Goal: Transaction & Acquisition: Purchase product/service

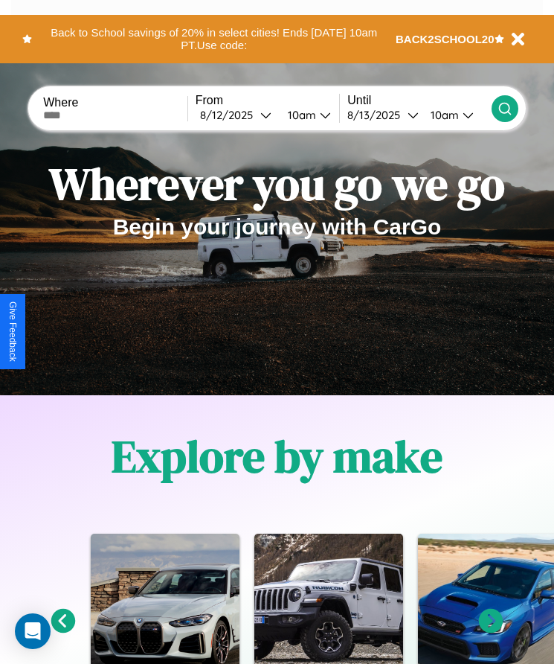
click at [117, 115] on input "text" at bounding box center [115, 115] width 144 height 12
type input "******"
click at [240, 115] on div "8 / 12 / 2025" at bounding box center [230, 115] width 60 height 14
select select "*"
select select "****"
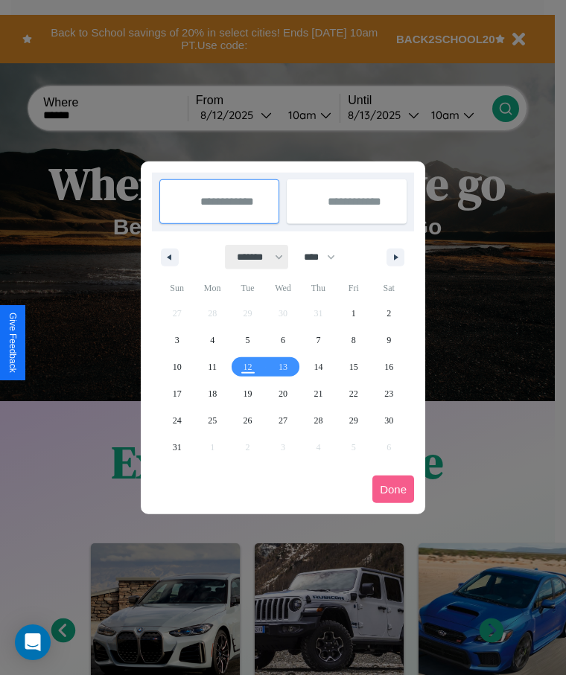
click at [253, 257] on select "******* ******** ***** ***** *** **** **** ****** ********* ******* ******** **…" at bounding box center [256, 257] width 63 height 25
select select "**"
click at [212, 420] on span "24" at bounding box center [212, 420] width 9 height 27
type input "**********"
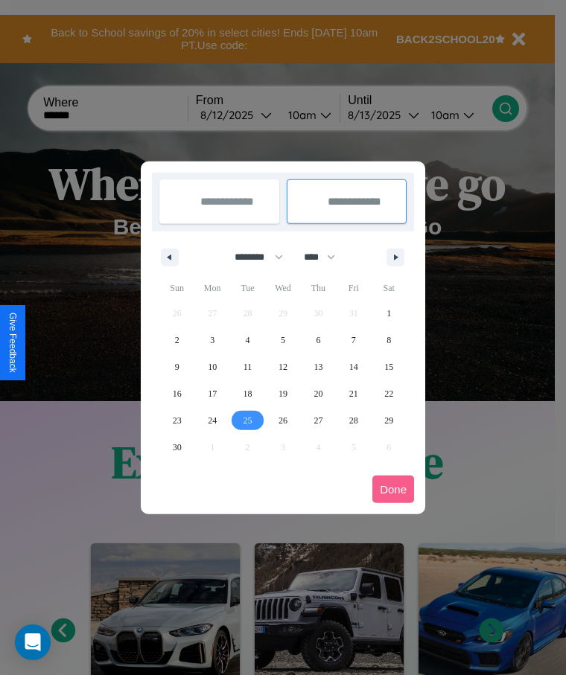
click at [247, 420] on span "25" at bounding box center [247, 420] width 9 height 27
type input "**********"
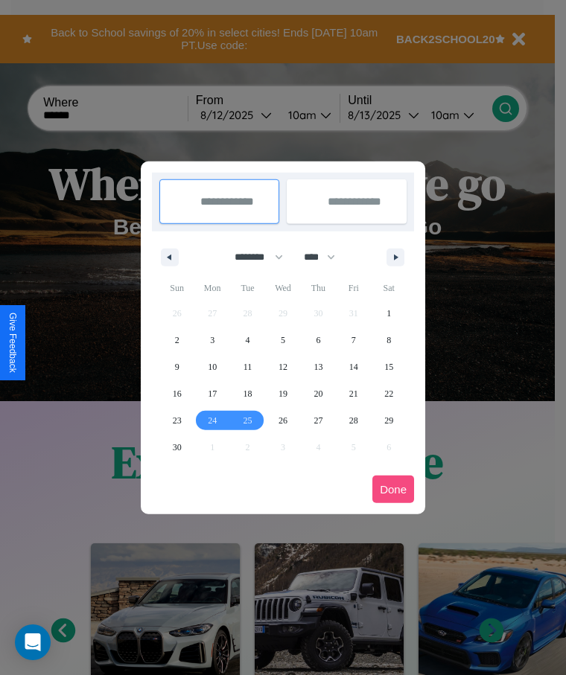
click at [393, 489] on button "Done" at bounding box center [393, 490] width 42 height 28
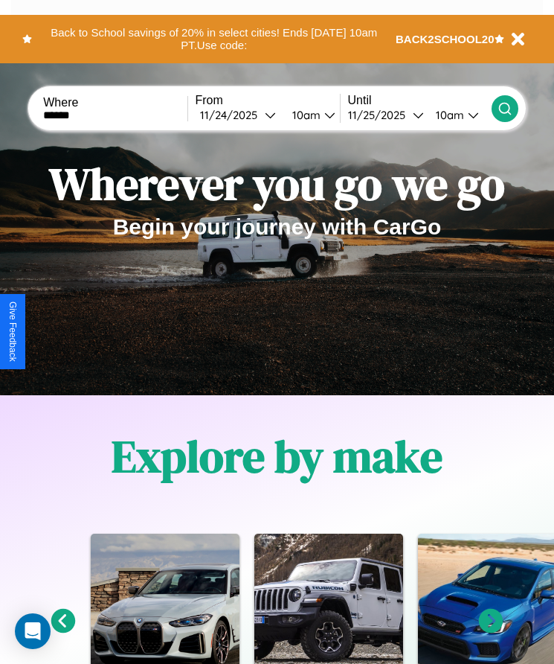
click at [505, 108] on icon at bounding box center [505, 108] width 15 height 15
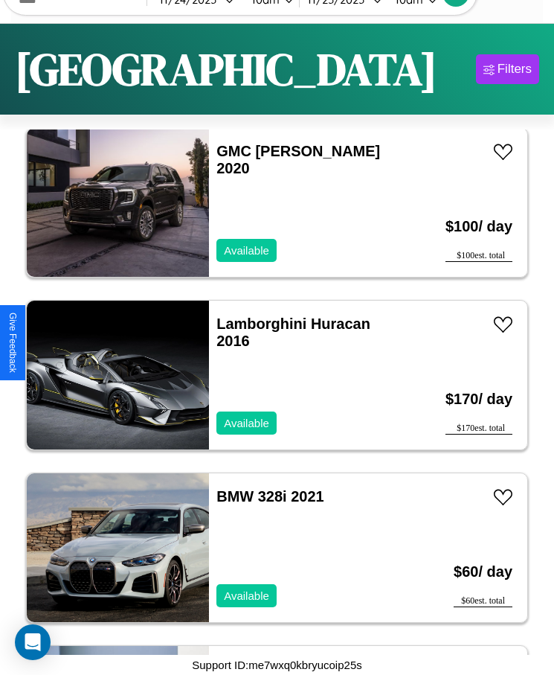
scroll to position [2774, 0]
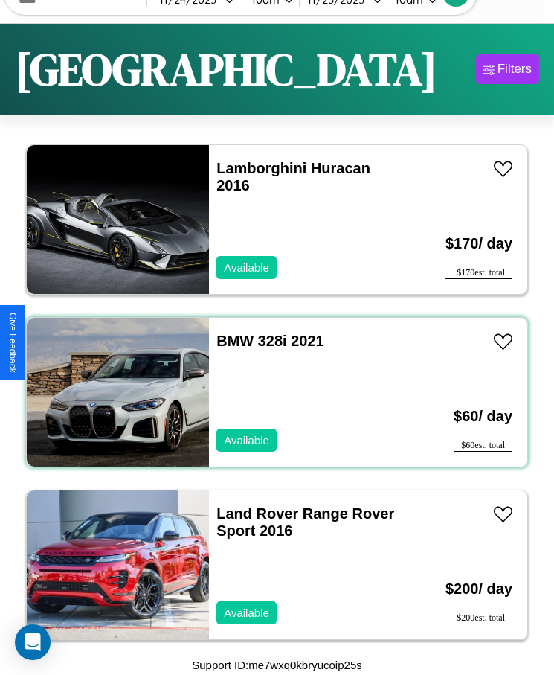
click at [272, 392] on div "BMW 328i 2021 Available" at bounding box center [307, 392] width 197 height 149
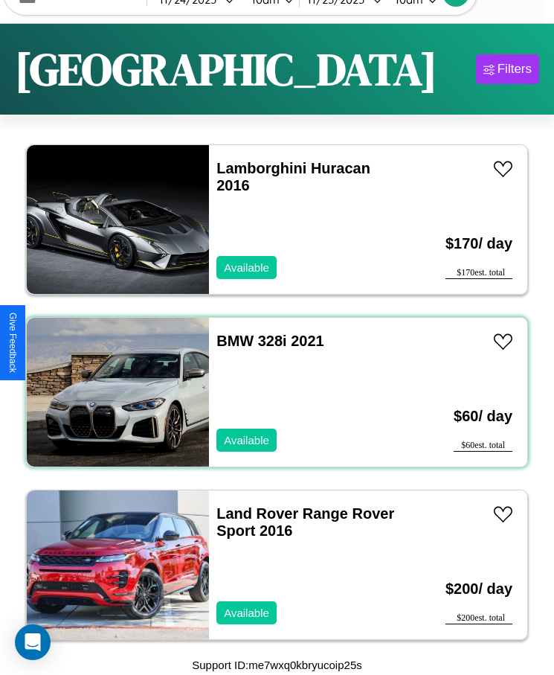
click at [272, 392] on div "BMW 328i 2021 Available" at bounding box center [307, 392] width 197 height 149
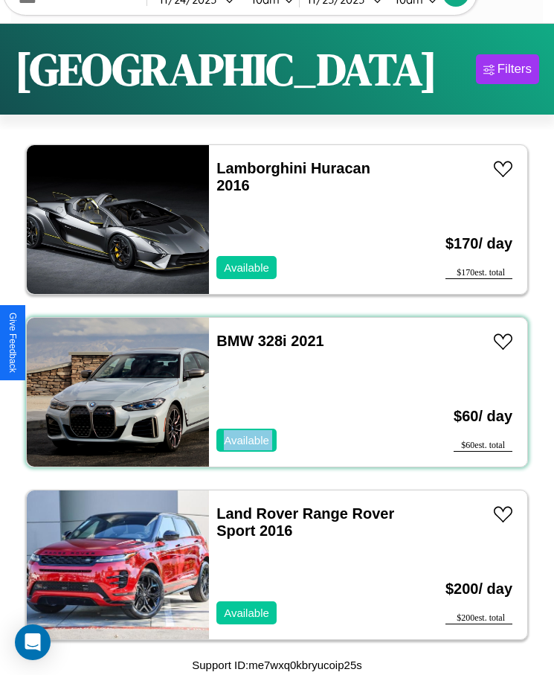
click at [272, 392] on div "BMW 328i 2021 Available" at bounding box center [307, 392] width 197 height 149
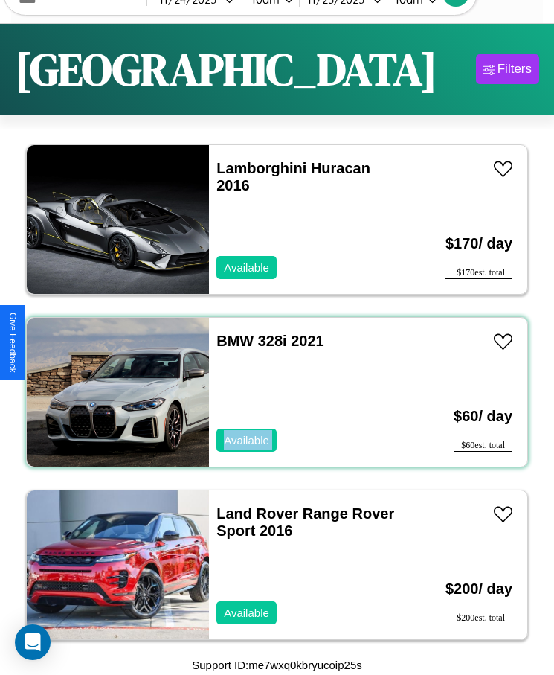
click at [272, 392] on div "BMW 328i 2021 Available" at bounding box center [307, 392] width 197 height 149
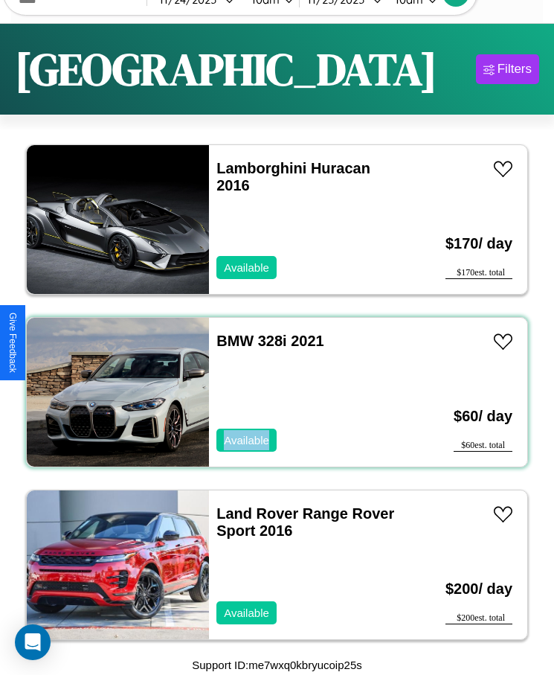
click at [272, 392] on div "BMW 328i 2021 Available" at bounding box center [307, 392] width 197 height 149
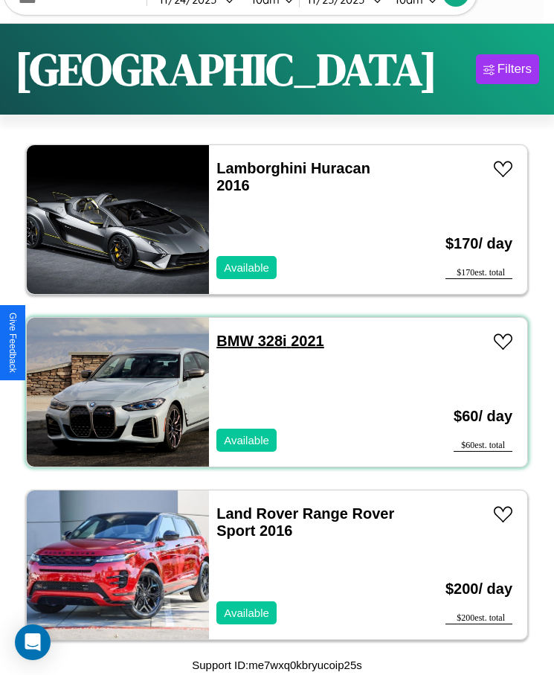
click at [231, 341] on link "BMW 328i 2021" at bounding box center [271, 341] width 108 height 16
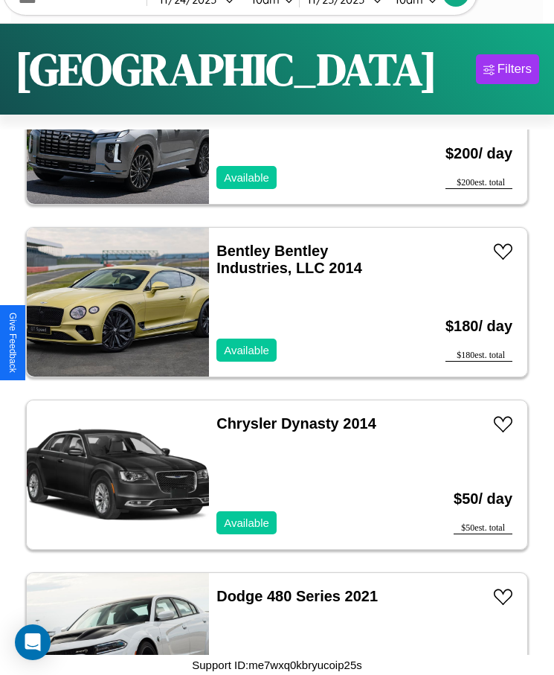
scroll to position [5709, 0]
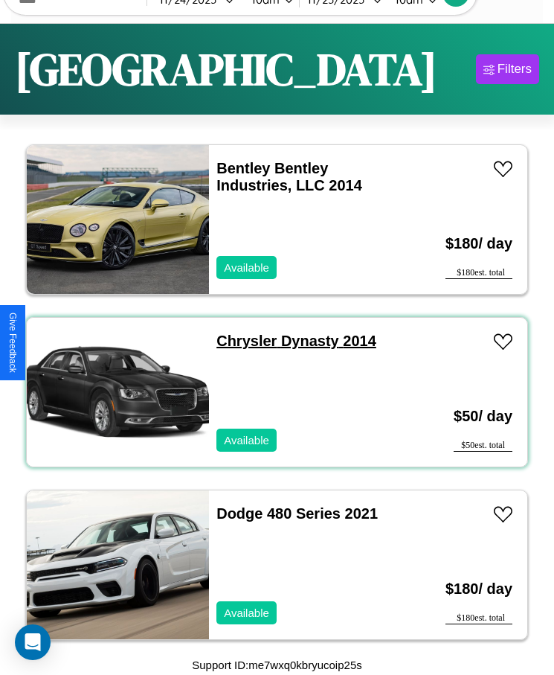
click at [242, 341] on link "Chrysler Dynasty 2014" at bounding box center [297, 341] width 160 height 16
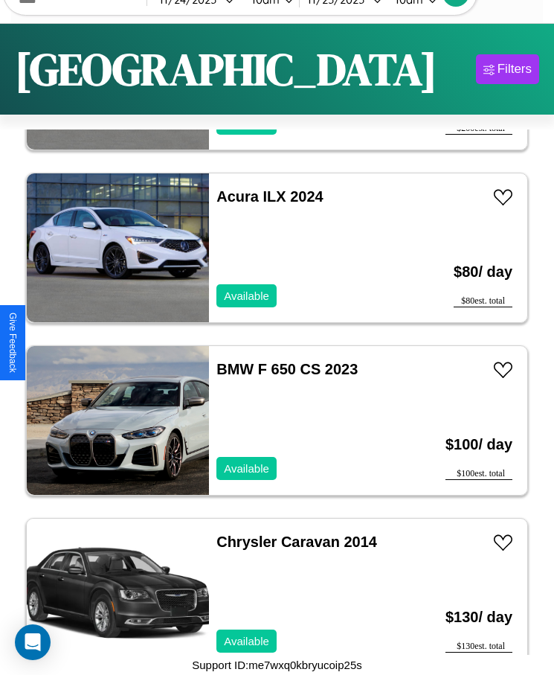
scroll to position [6399, 0]
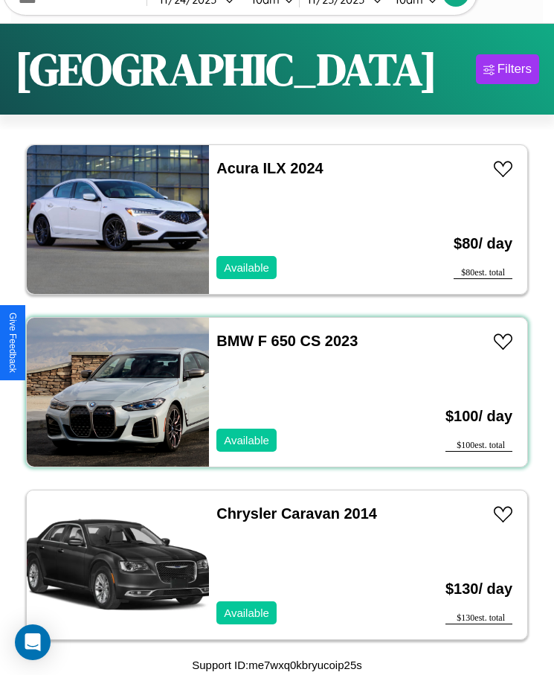
click at [272, 392] on div "BMW F 650 CS 2023 Available" at bounding box center [307, 392] width 197 height 149
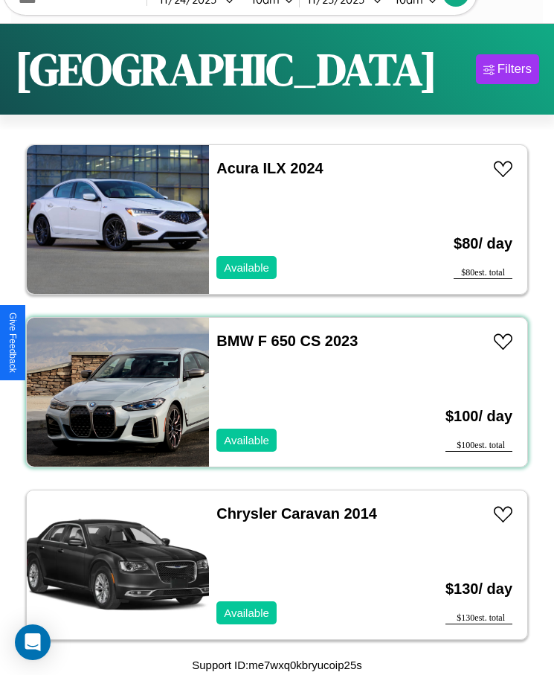
click at [272, 392] on div "BMW F 650 CS 2023 Available" at bounding box center [307, 392] width 197 height 149
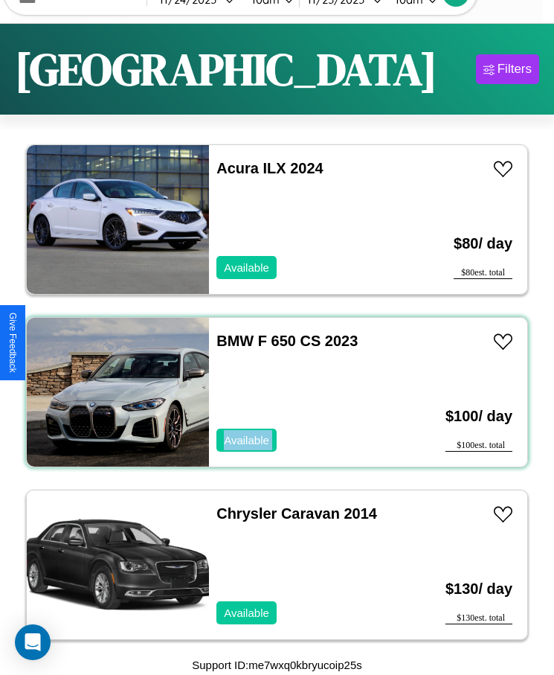
click at [272, 392] on div "BMW F 650 CS 2023 Available" at bounding box center [307, 392] width 197 height 149
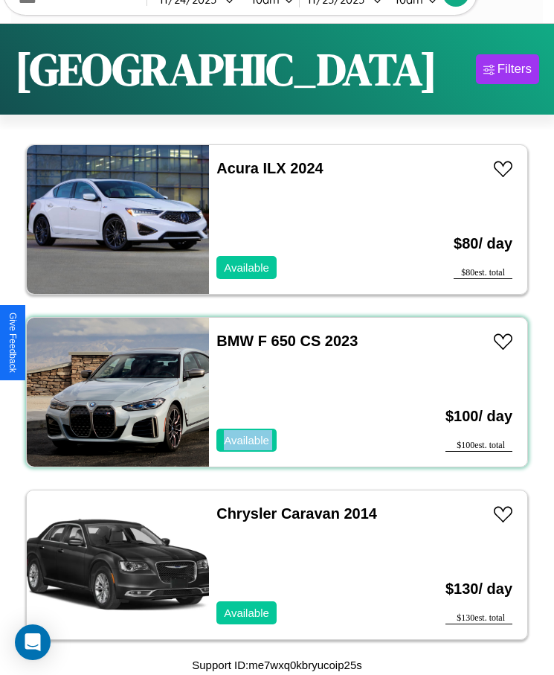
click at [272, 392] on div "BMW F 650 CS 2023 Available" at bounding box center [307, 392] width 197 height 149
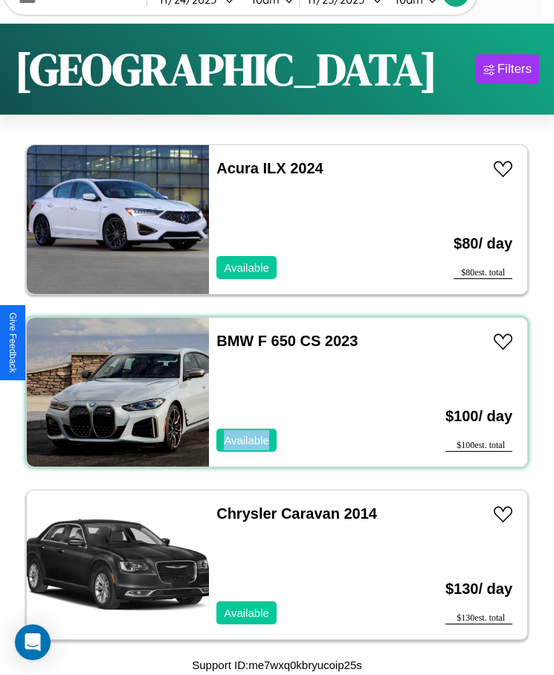
click at [272, 392] on div "BMW F 650 CS 2023 Available" at bounding box center [307, 392] width 197 height 149
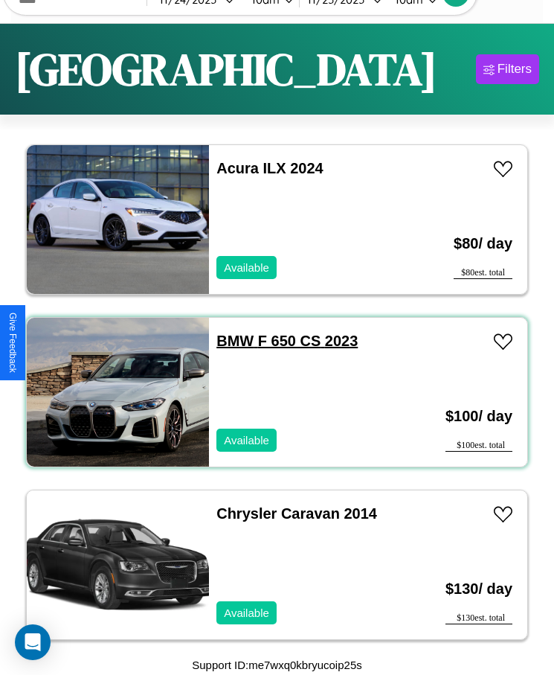
click at [231, 341] on link "BMW F 650 CS 2023" at bounding box center [287, 341] width 141 height 16
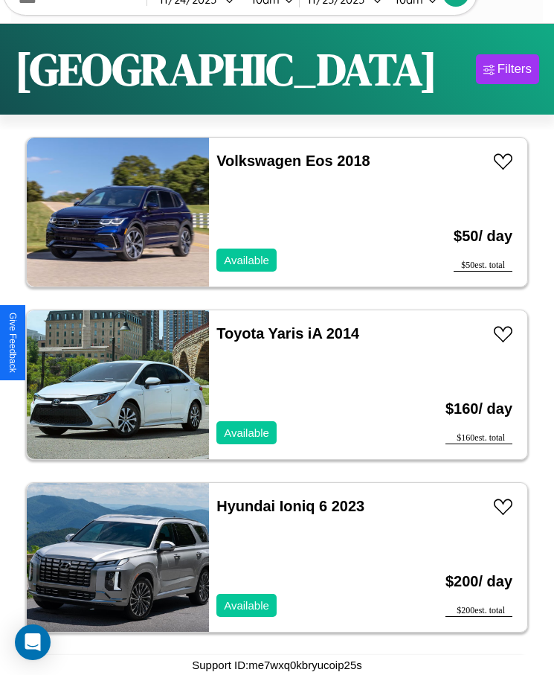
scroll to position [5191, 0]
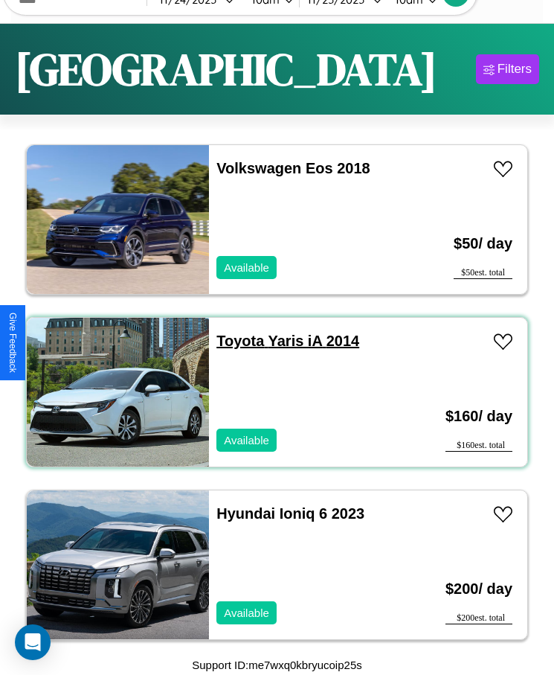
click at [236, 341] on link "Toyota Yaris iA 2014" at bounding box center [288, 341] width 143 height 16
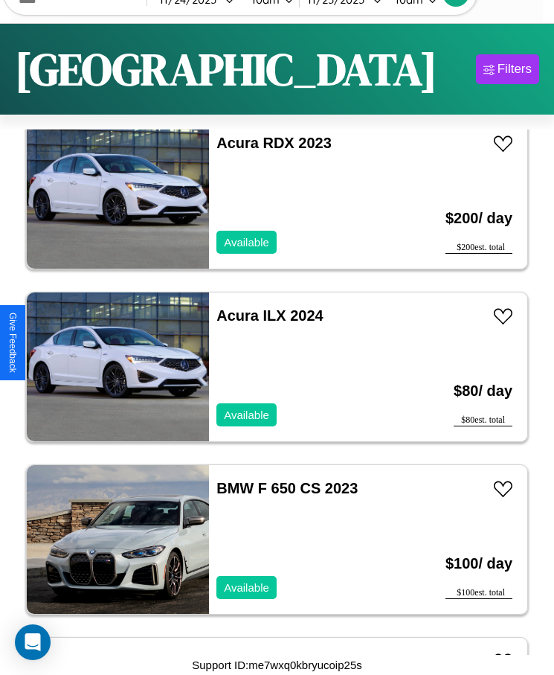
scroll to position [6572, 0]
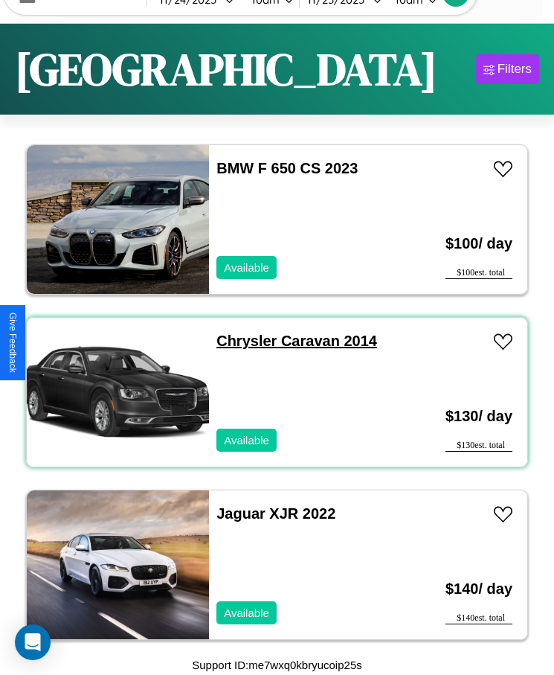
click at [242, 341] on link "Chrysler Caravan 2014" at bounding box center [297, 341] width 161 height 16
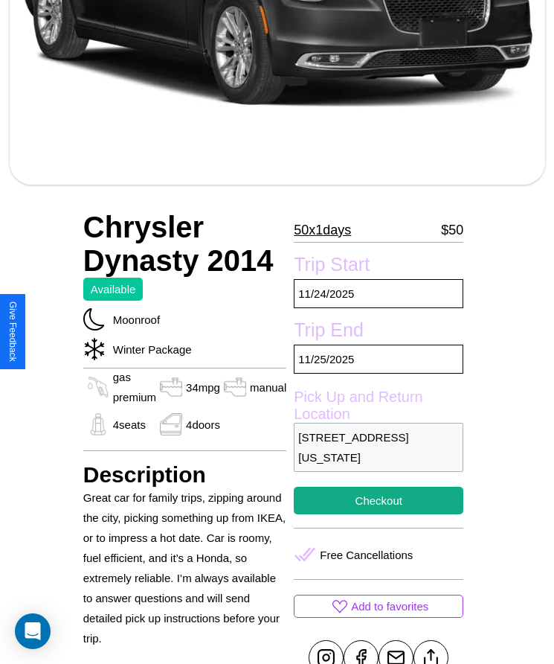
scroll to position [447, 0]
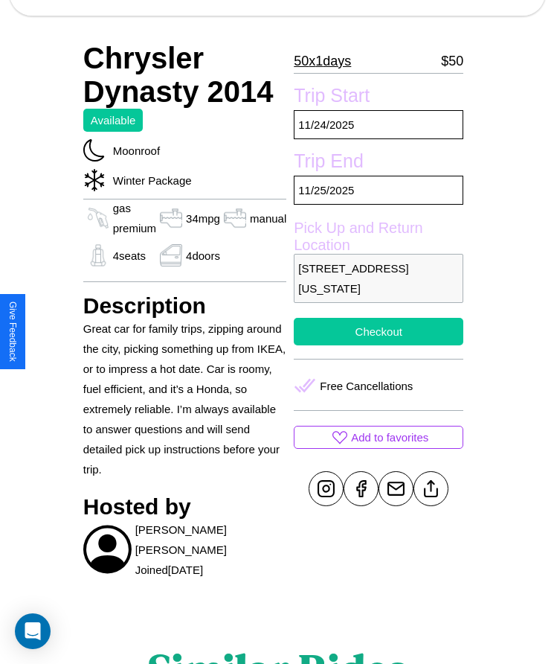
click at [379, 331] on button "Checkout" at bounding box center [379, 332] width 170 height 28
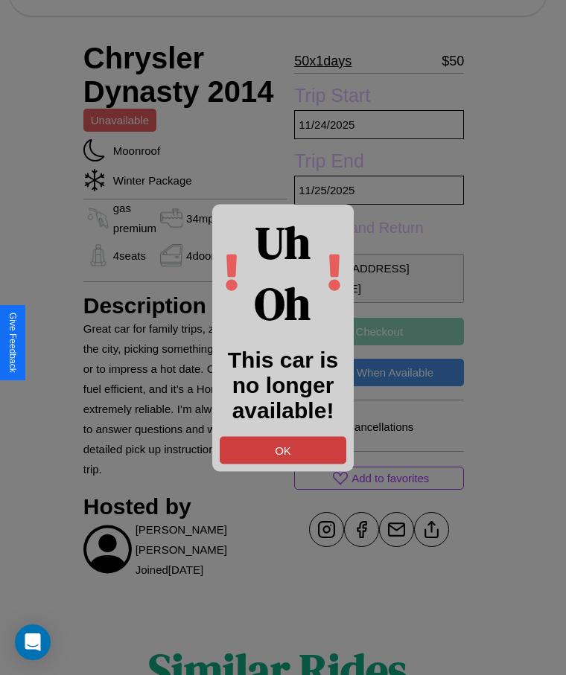
click at [283, 449] on button "OK" at bounding box center [283, 450] width 127 height 28
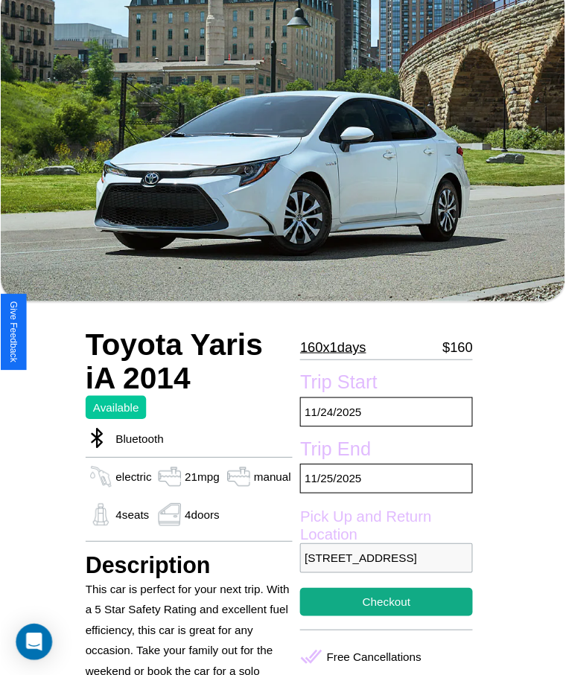
scroll to position [462, 0]
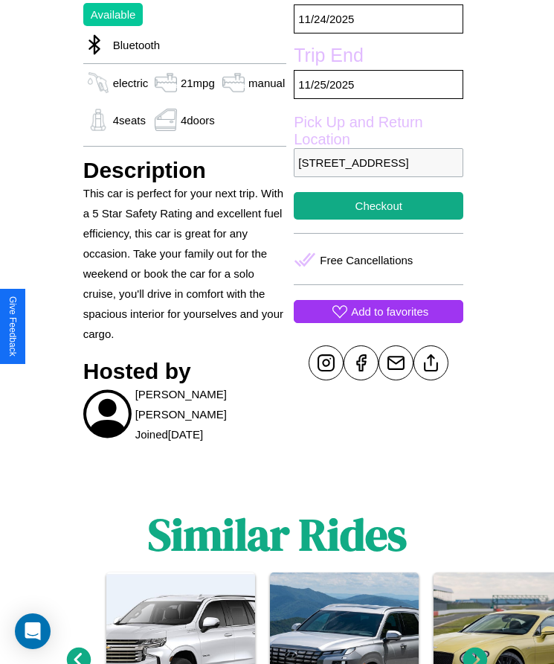
click at [379, 321] on p "Add to favorites" at bounding box center [389, 311] width 77 height 20
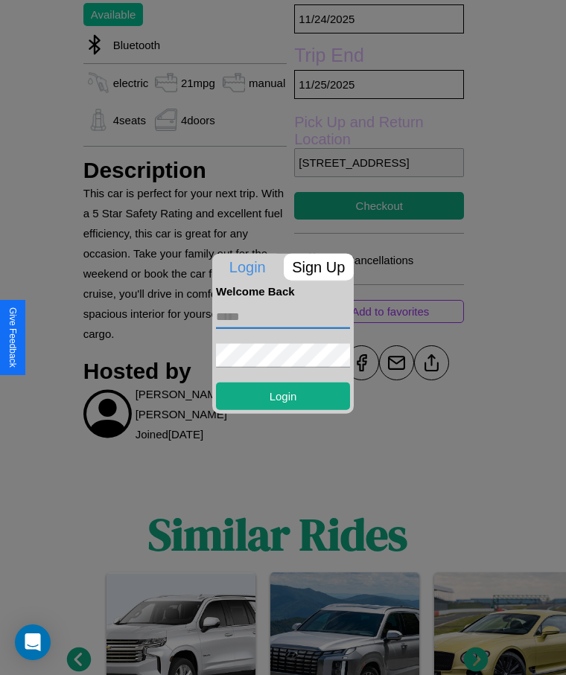
click at [283, 316] on input "text" at bounding box center [283, 316] width 134 height 24
type input "**********"
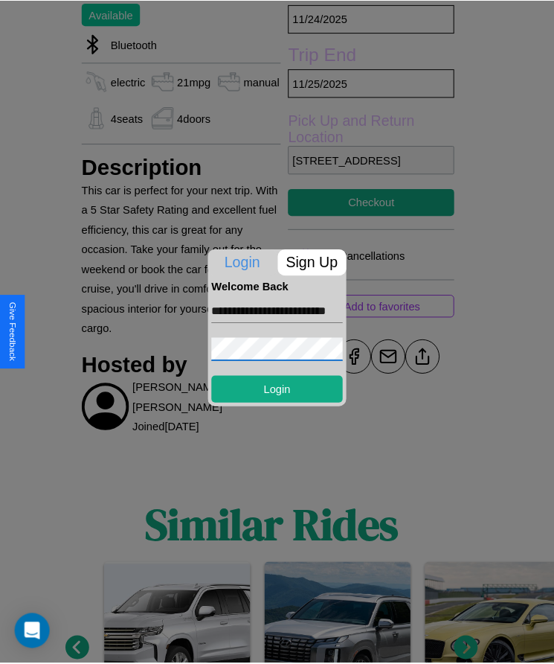
scroll to position [0, 0]
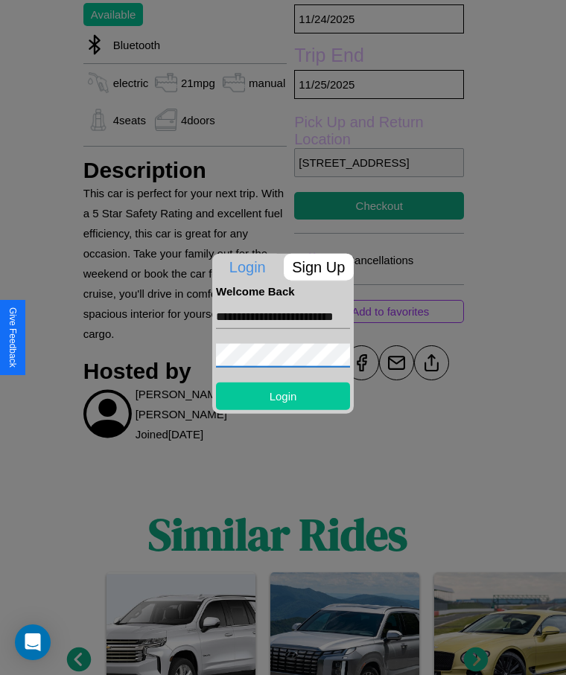
click at [283, 395] on button "Login" at bounding box center [283, 396] width 134 height 28
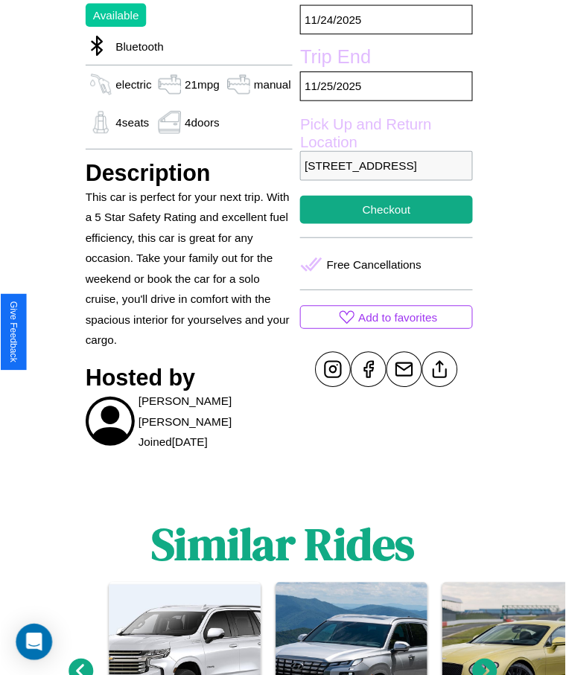
scroll to position [150, 0]
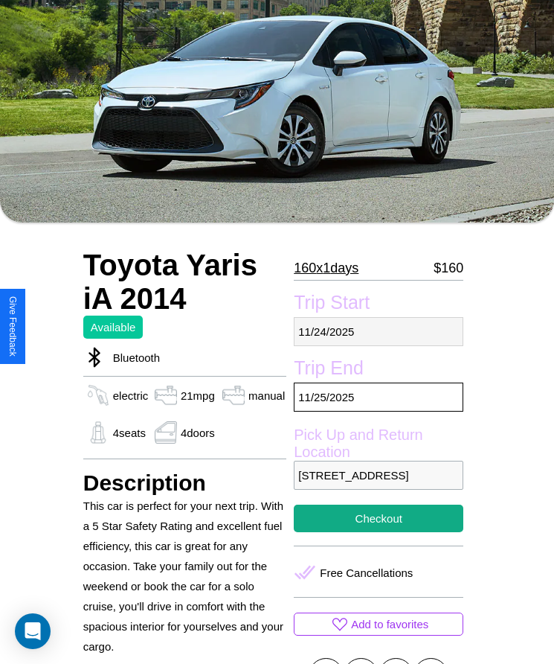
click at [379, 331] on p "[DATE]" at bounding box center [379, 331] width 170 height 29
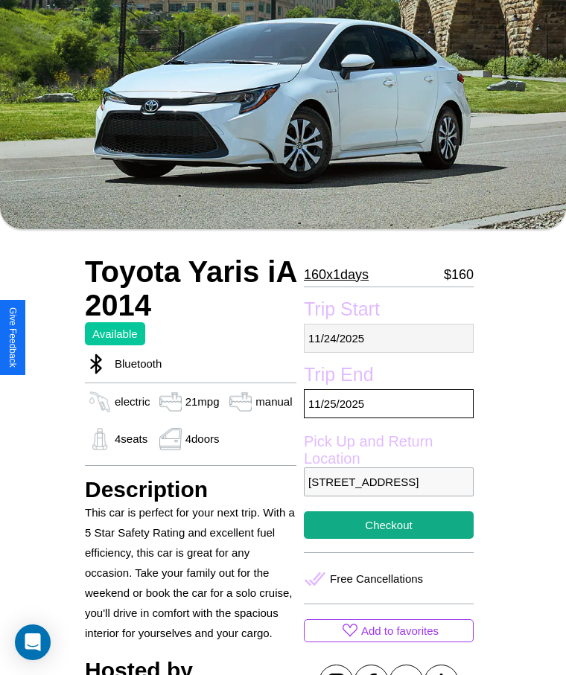
select select "*"
select select "****"
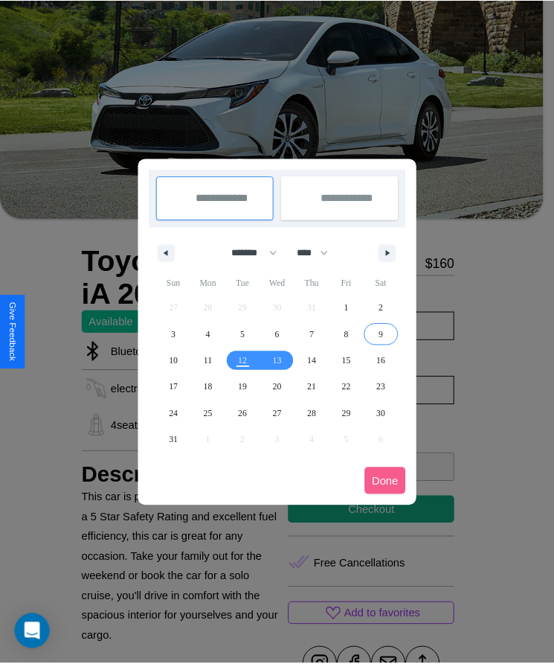
scroll to position [0, 0]
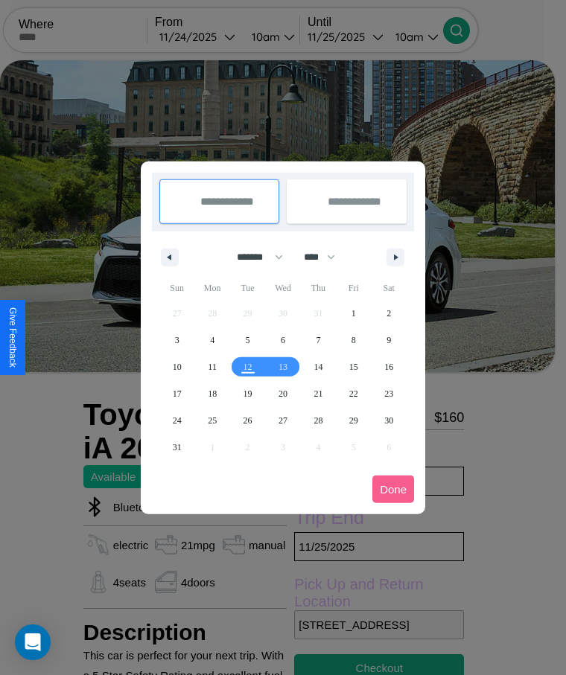
click at [218, 36] on div at bounding box center [283, 337] width 566 height 675
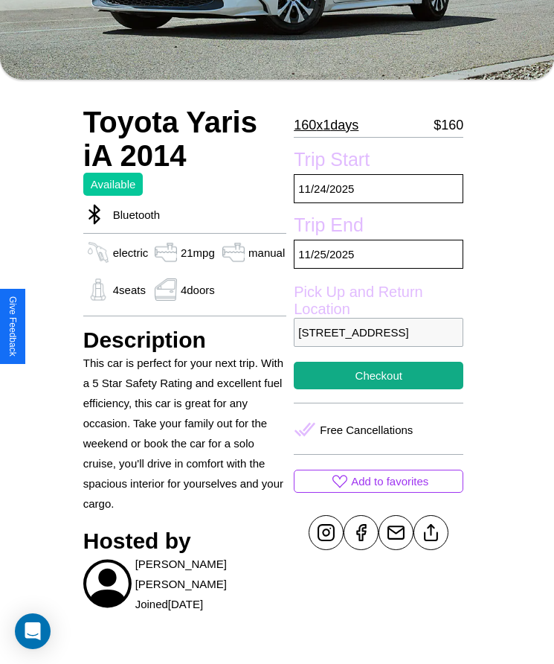
scroll to position [596, 0]
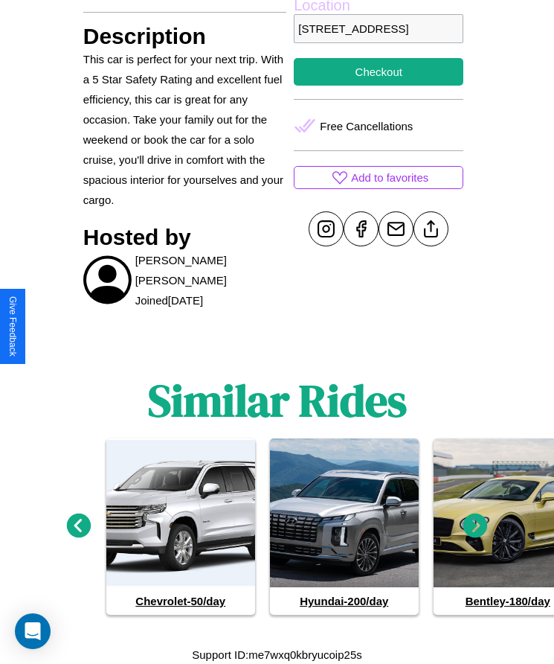
click at [476, 525] on icon at bounding box center [476, 525] width 25 height 25
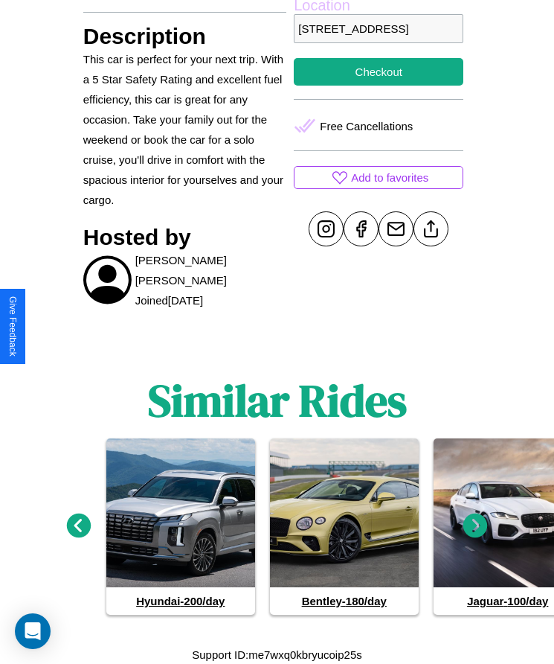
click at [476, 525] on icon at bounding box center [476, 525] width 25 height 25
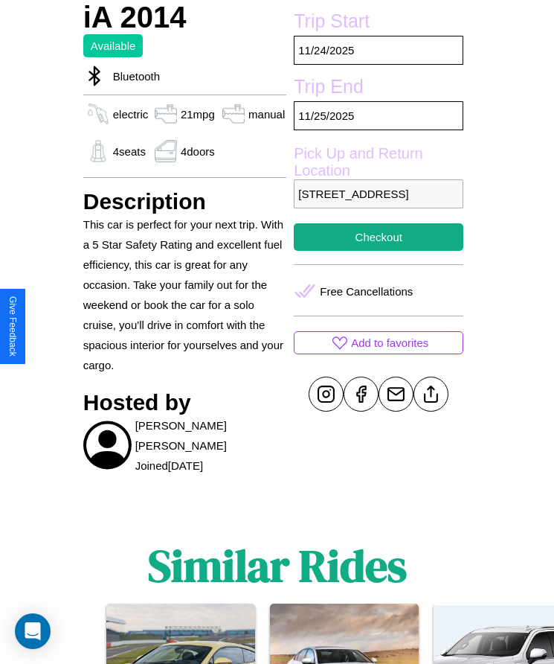
scroll to position [356, 0]
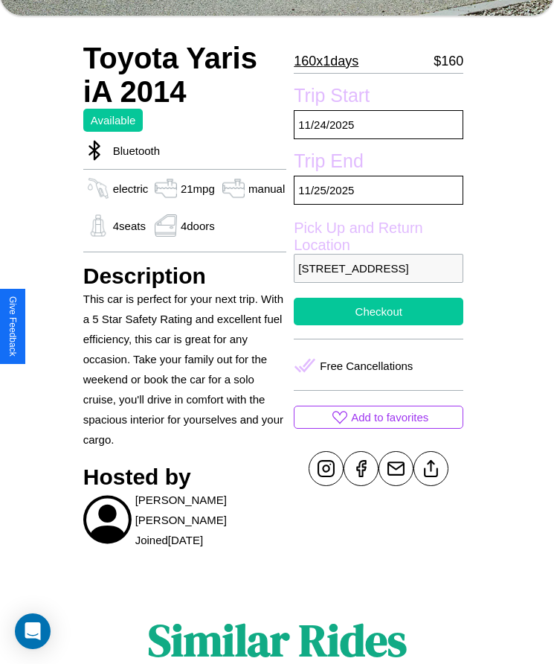
click at [379, 325] on button "Checkout" at bounding box center [379, 312] width 170 height 28
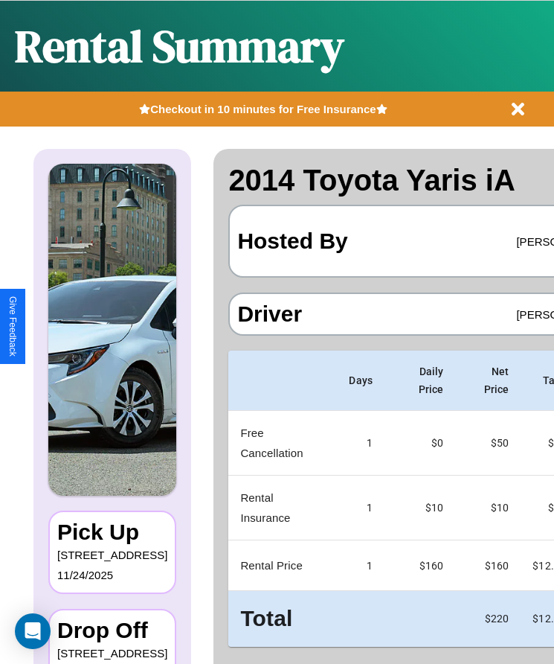
scroll to position [0, 91]
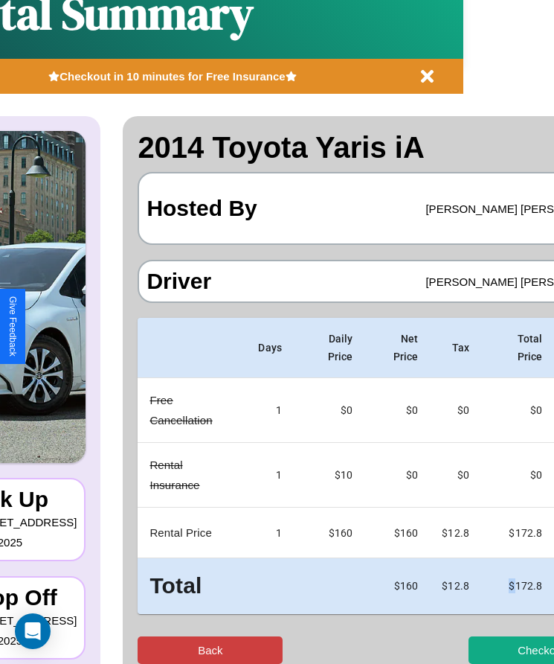
click at [155, 650] on button "Back" at bounding box center [210, 650] width 145 height 28
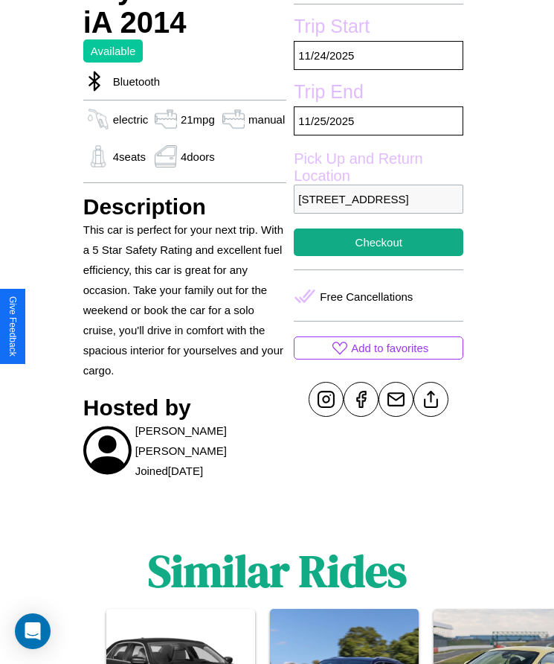
scroll to position [462, 0]
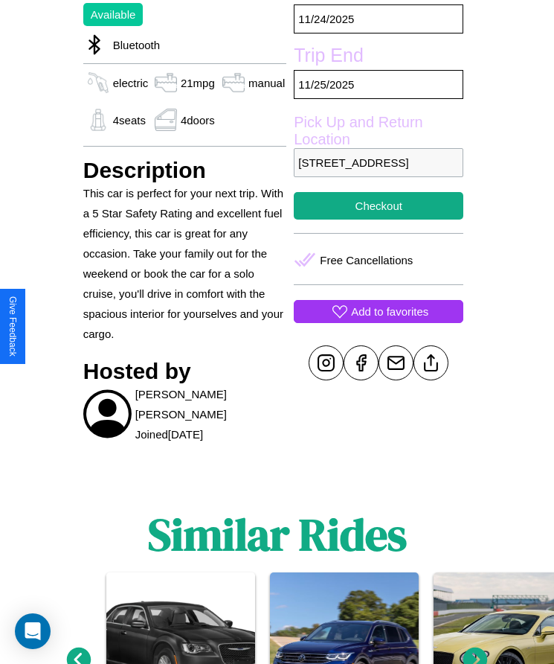
click at [379, 321] on p "Add to favorites" at bounding box center [389, 311] width 77 height 20
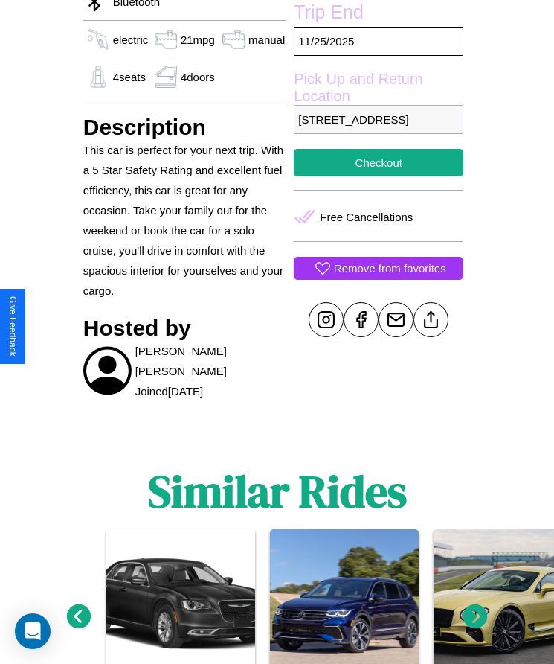
scroll to position [513, 0]
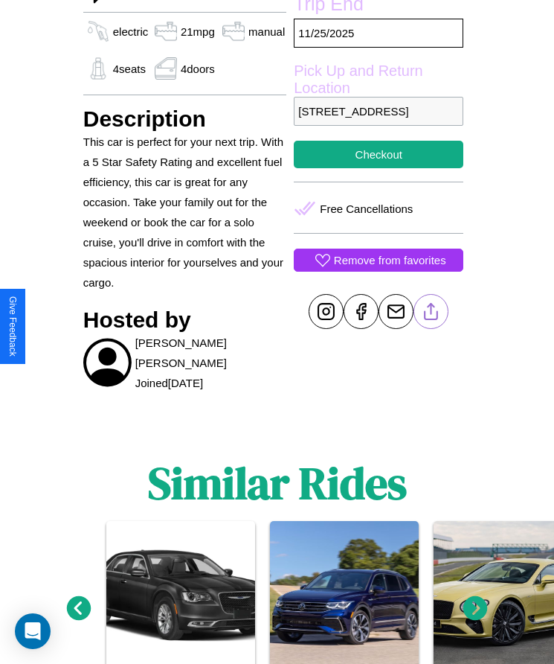
click at [432, 315] on line at bounding box center [432, 309] width 0 height 10
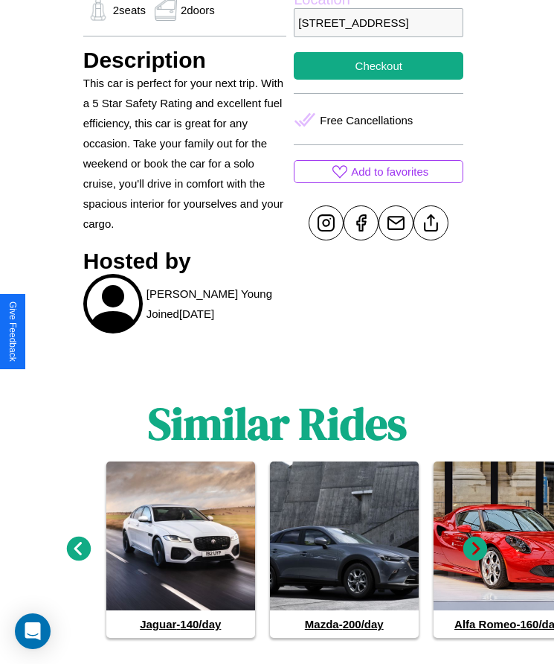
scroll to position [716, 0]
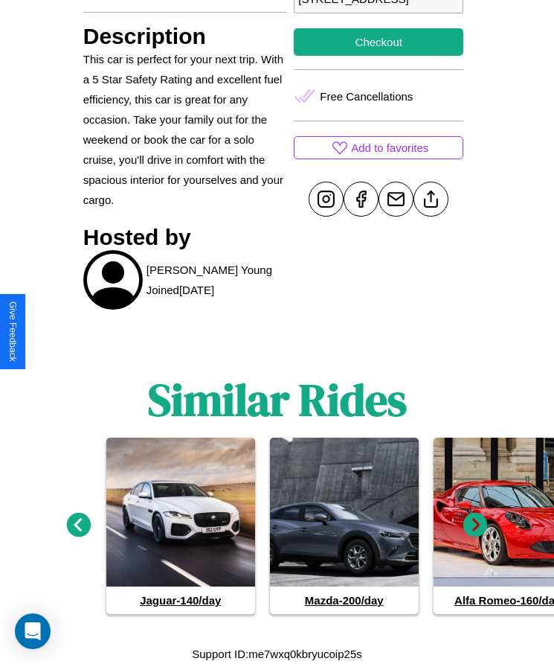
click at [476, 525] on icon at bounding box center [476, 525] width 25 height 25
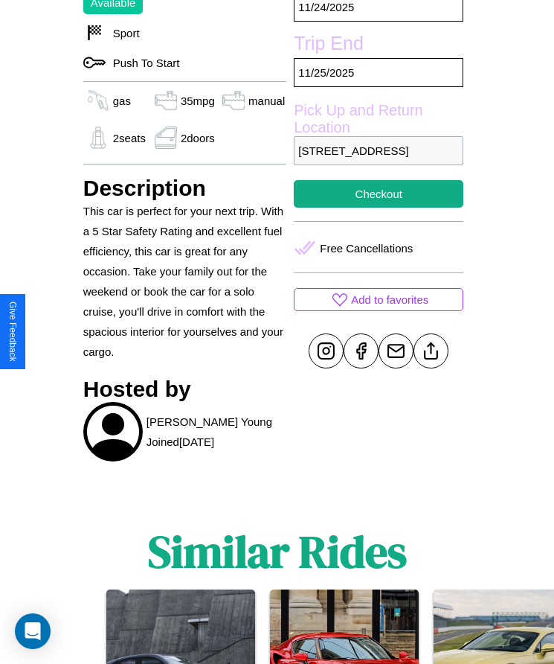
scroll to position [552, 0]
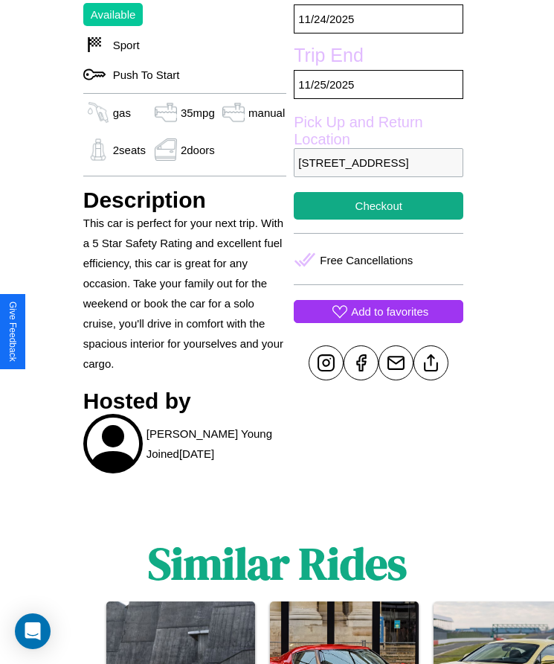
click at [379, 321] on p "Add to favorites" at bounding box center [389, 311] width 77 height 20
